Goal: Task Accomplishment & Management: Manage account settings

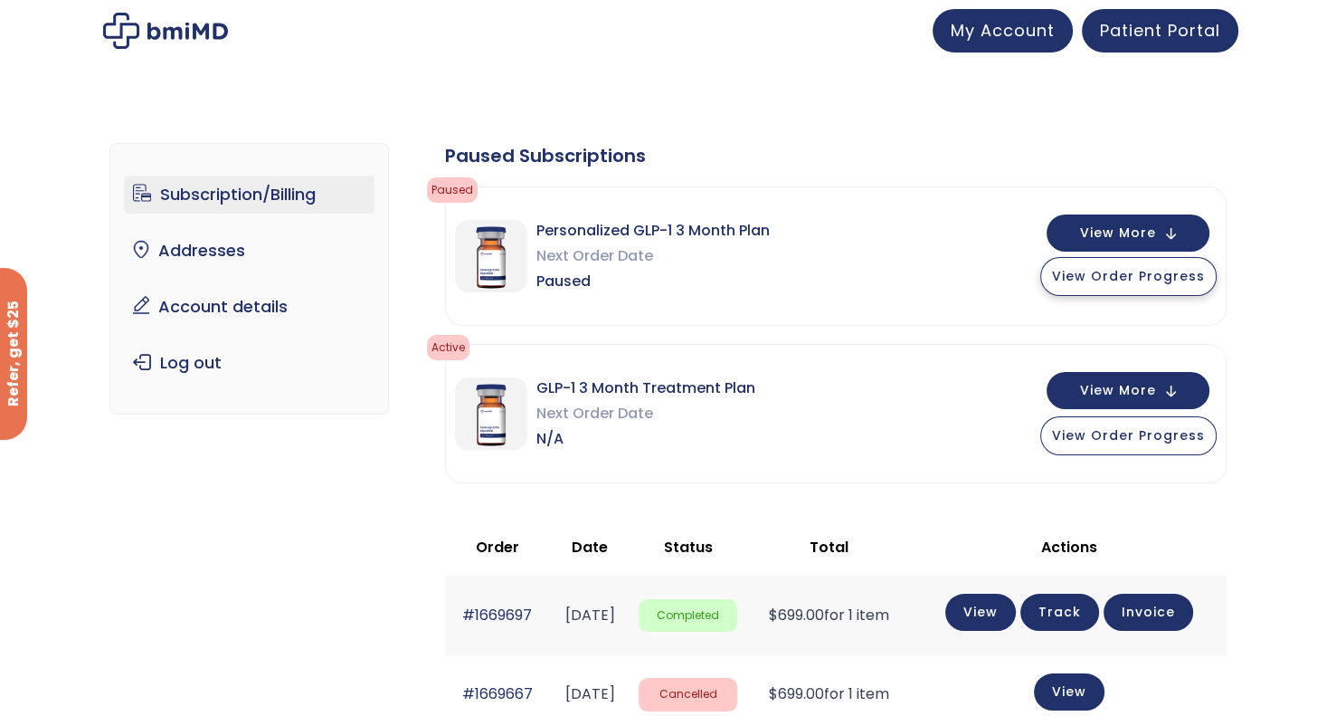
click at [1135, 274] on span "View Order Progress" at bounding box center [1128, 276] width 153 height 18
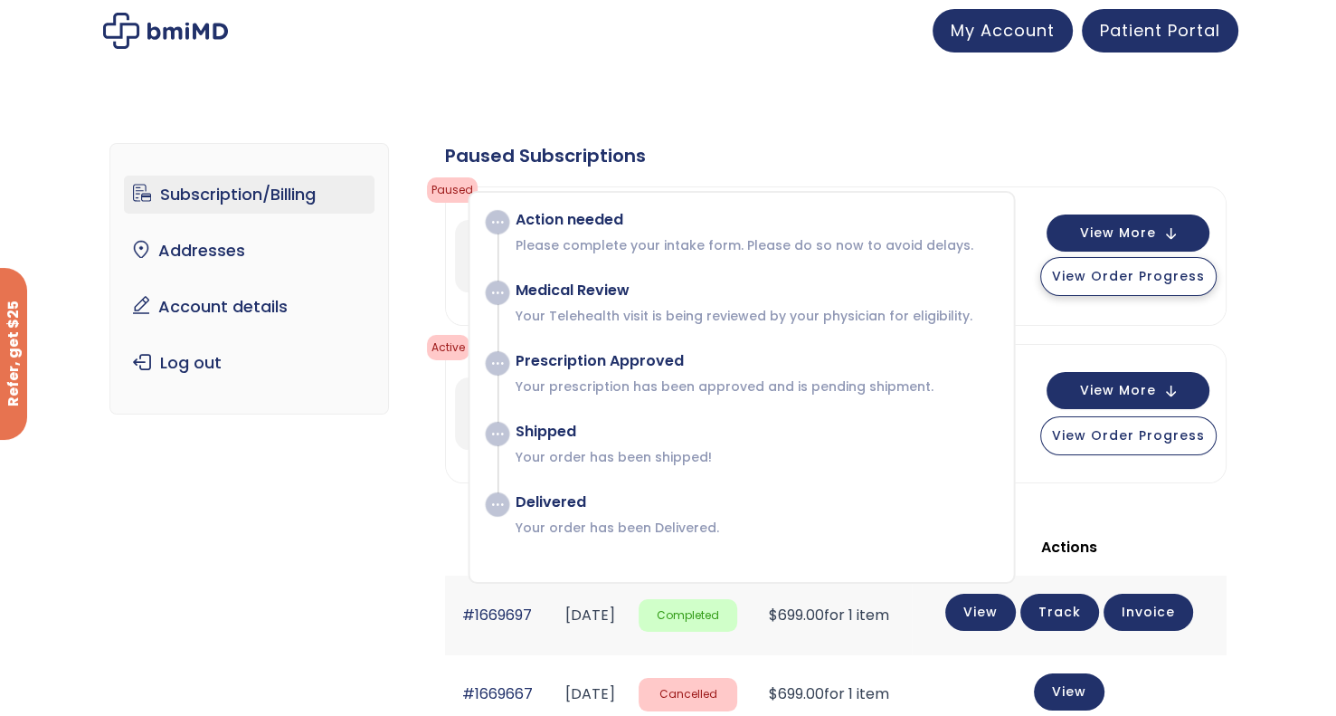
click at [1135, 274] on span "View Order Progress" at bounding box center [1128, 276] width 153 height 18
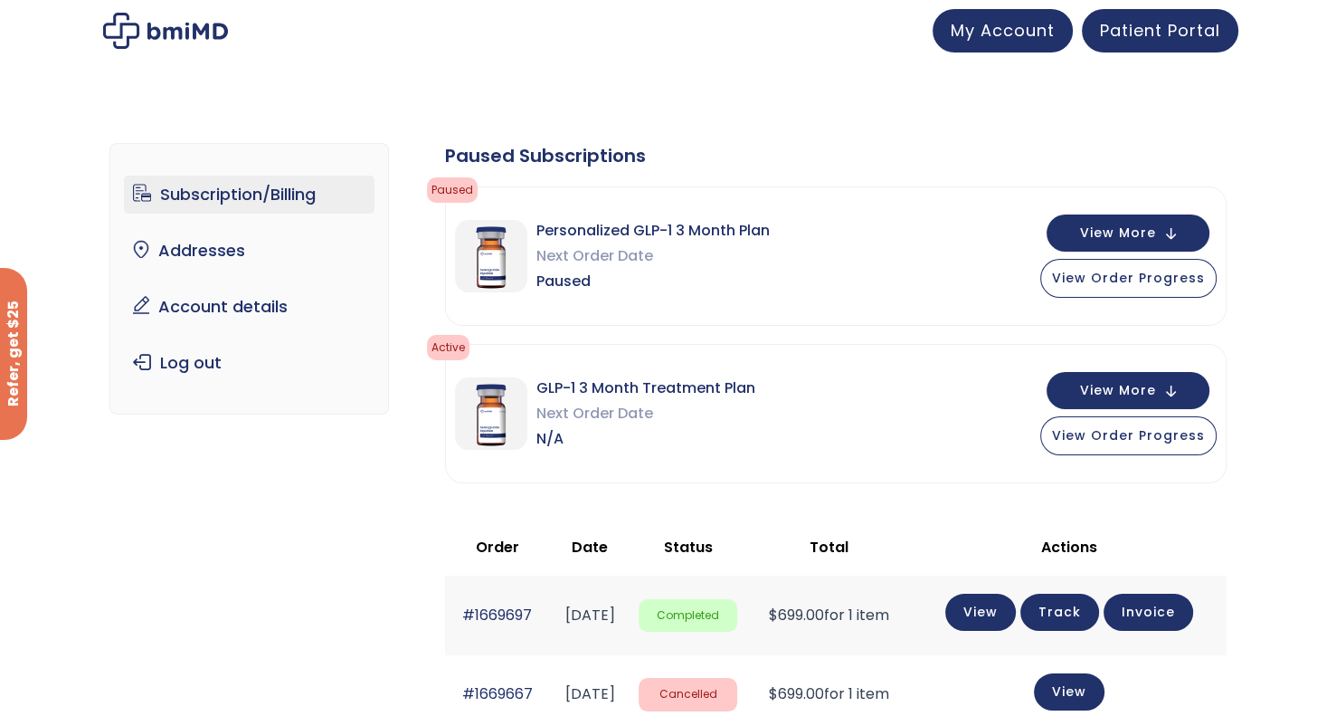
click at [270, 193] on link "Subscription/Billing" at bounding box center [249, 194] width 251 height 38
click at [1027, 39] on link "My Account" at bounding box center [1003, 27] width 140 height 43
